Goal: Task Accomplishment & Management: Manage account settings

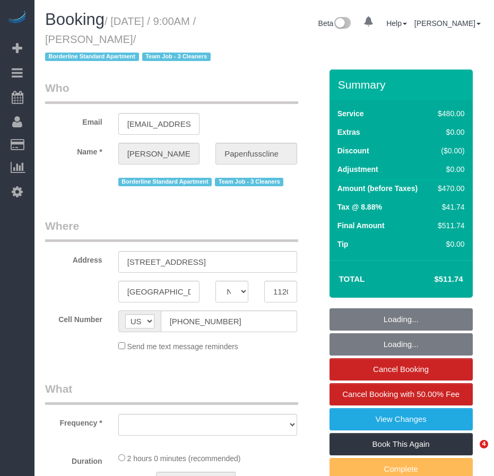
select select "NY"
select select "number:89"
select select "number:90"
select select "number:15"
select select "number:5"
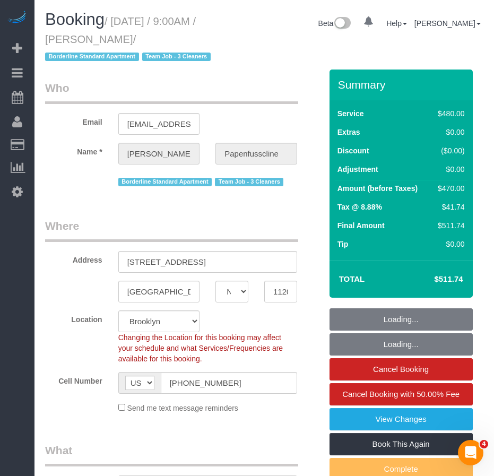
select select "object:882"
select select "spot1"
select select "object:972"
select select "3"
select select "string:stripe-pm_1RxZqx4VGloSiKo7KRaStGJc"
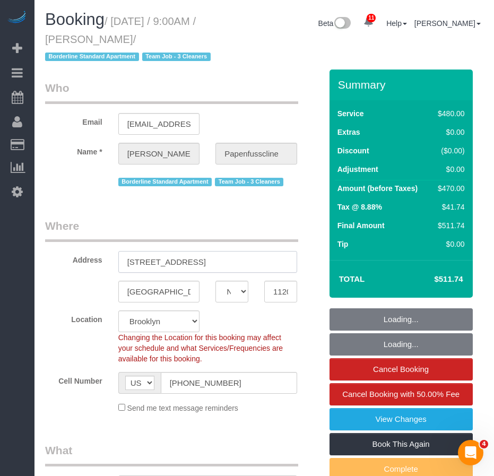
drag, startPoint x: 128, startPoint y: 260, endPoint x: 223, endPoint y: 257, distance: 95.5
click at [223, 257] on input "191 Clinton Street, Apt. 5-A" at bounding box center [207, 262] width 179 height 22
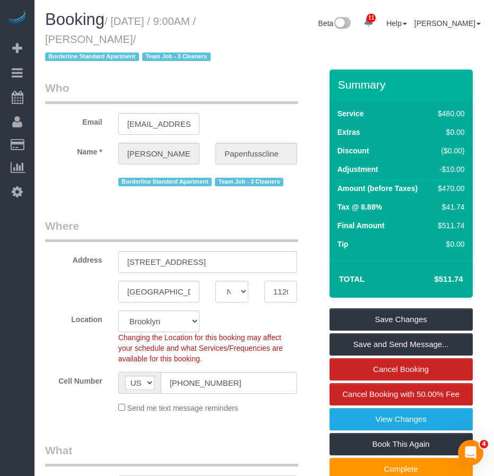
click at [282, 291] on input "11201" at bounding box center [280, 292] width 33 height 22
click at [215, 218] on legend "Where" at bounding box center [171, 230] width 253 height 24
drag, startPoint x: 128, startPoint y: 264, endPoint x: 232, endPoint y: 263, distance: 103.9
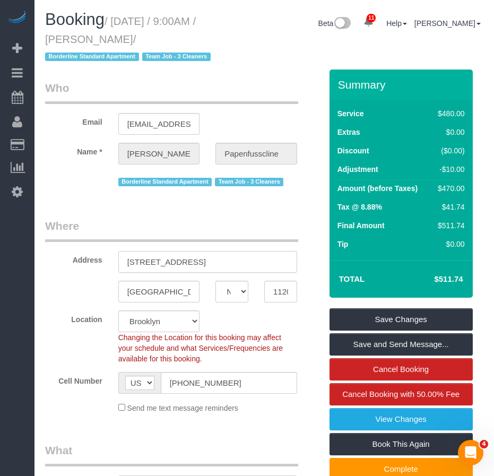
click at [232, 263] on input "191 Clinton Street, Apt. 5-A" at bounding box center [207, 262] width 179 height 22
click at [276, 291] on input "11201" at bounding box center [280, 292] width 33 height 22
drag, startPoint x: 128, startPoint y: 264, endPoint x: 242, endPoint y: 262, distance: 114.0
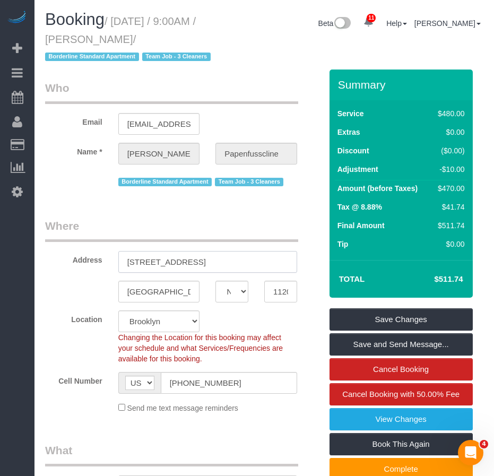
click at [242, 262] on input "191 Clinton Street, Apt. 5-A" at bounding box center [207, 262] width 179 height 22
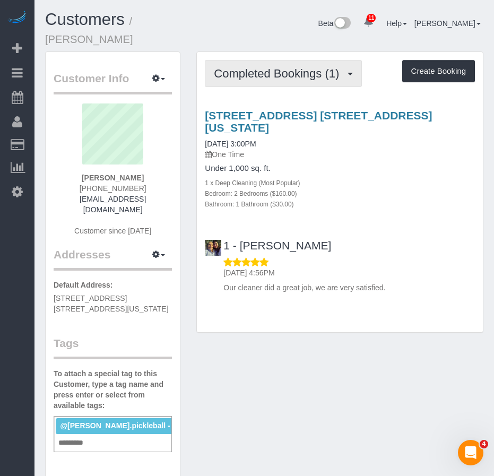
click at [254, 67] on span "Completed Bookings (1)" at bounding box center [279, 73] width 130 height 13
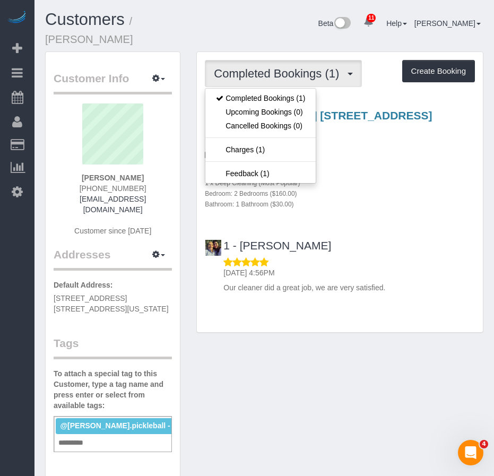
click at [275, 340] on div "Customer Info Edit Contact Info Send Message Email Preferences Special Sales Ta…" at bounding box center [264, 442] width 454 height 782
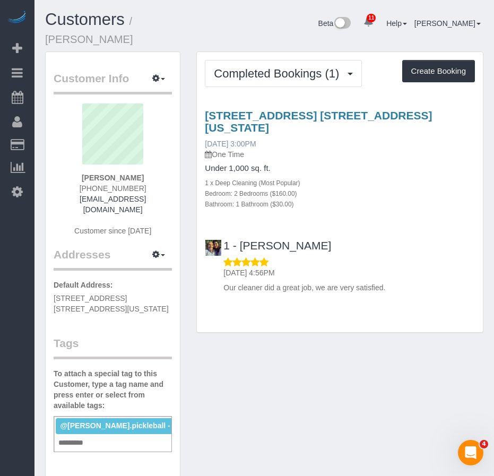
drag, startPoint x: 277, startPoint y: 117, endPoint x: 205, endPoint y: 117, distance: 71.6
click at [205, 117] on div "120 East 89th Street, Apt. 5i, New York, NY 10128 08/15/2025 3:00PM One Time" at bounding box center [340, 134] width 270 height 50
copy link "08/15/2025 3:00PM"
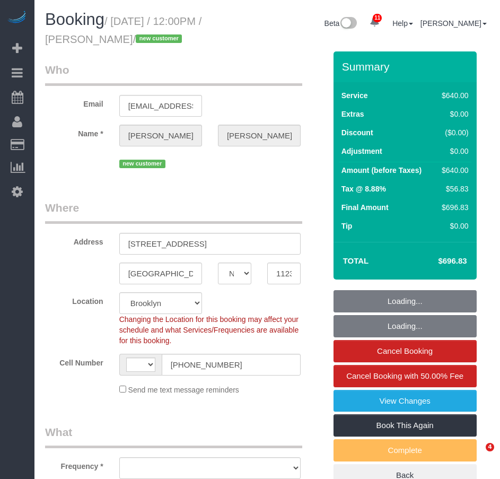
select select "NY"
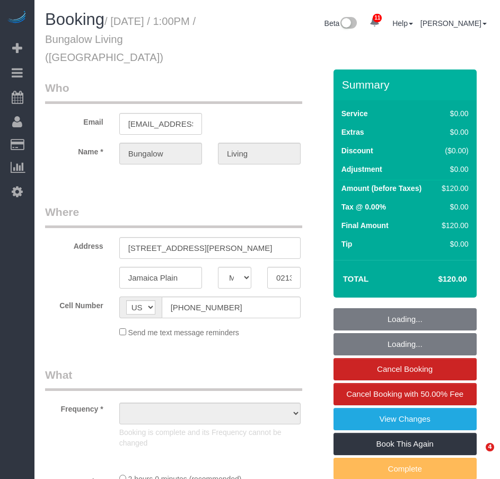
select select "MA"
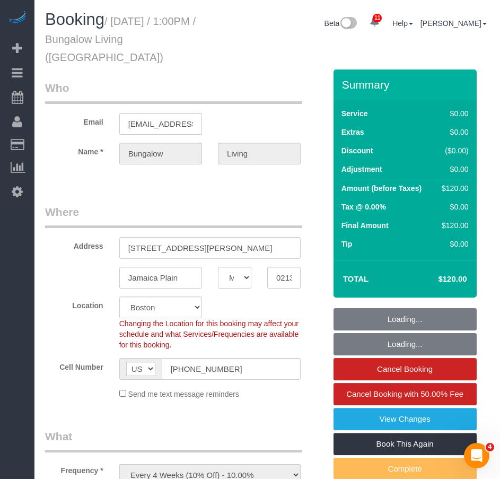
select select "object:863"
